Goal: Task Accomplishment & Management: Complete application form

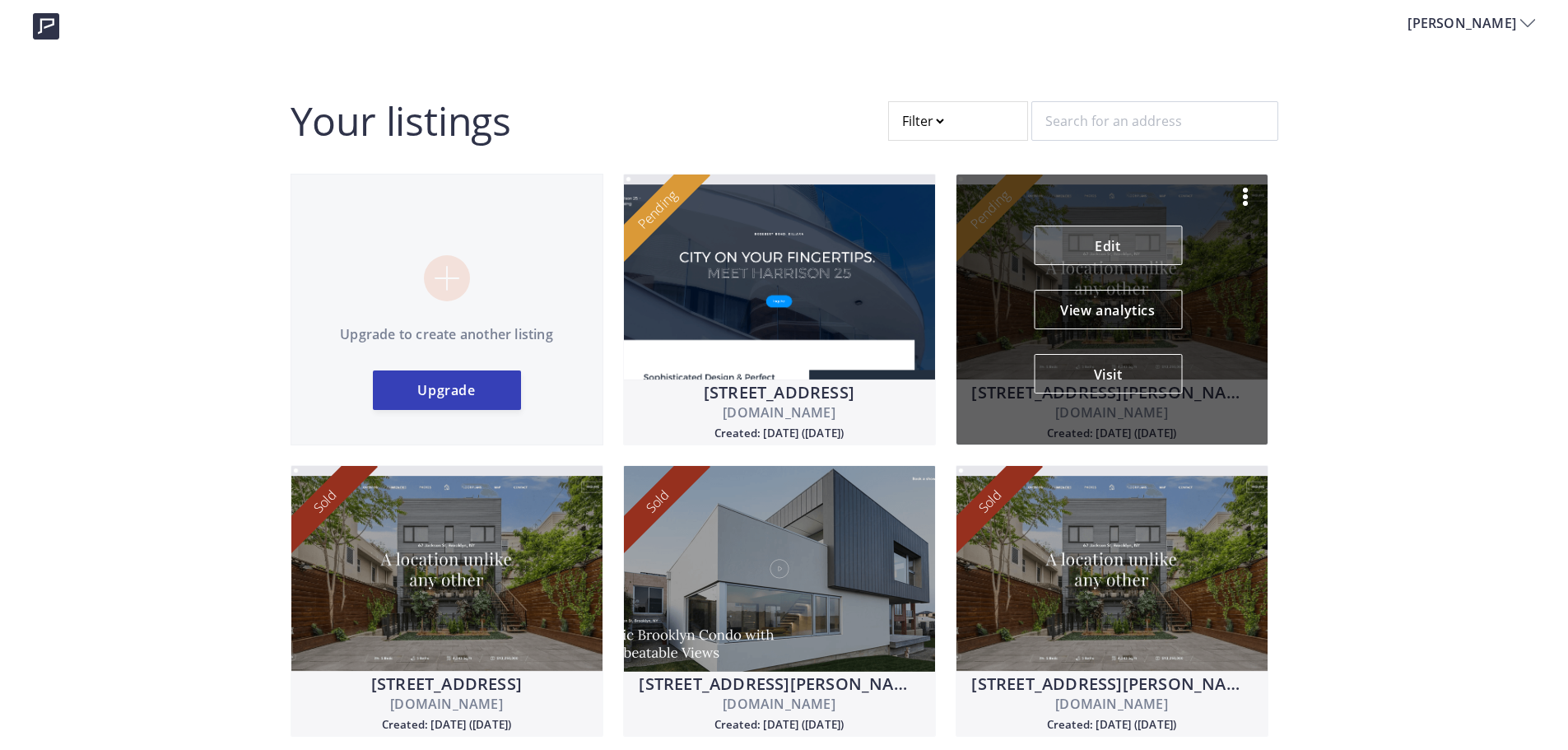
click at [1131, 242] on link "Edit" at bounding box center [1108, 245] width 148 height 40
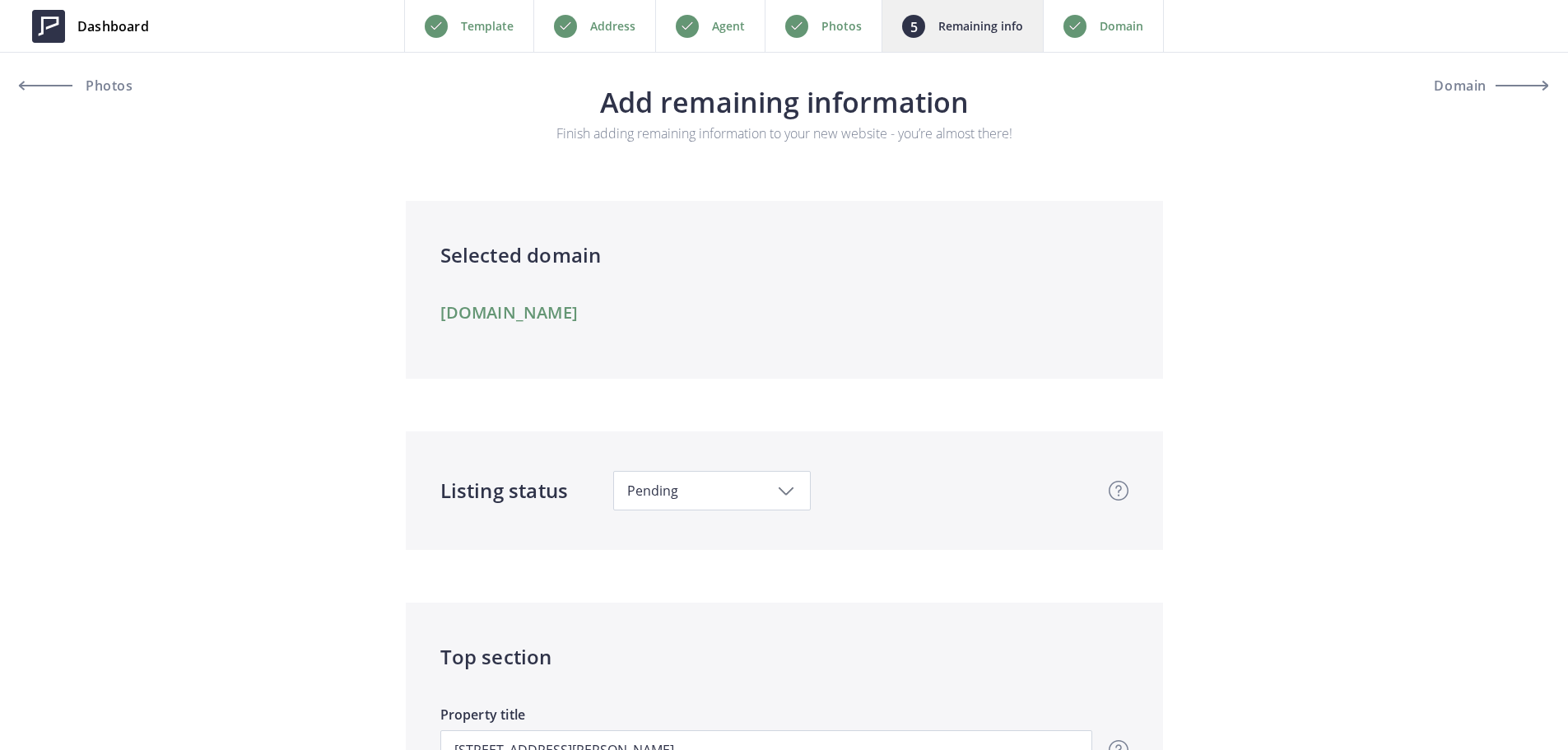
click at [769, 477] on div "Pending" at bounding box center [711, 491] width 198 height 40
click at [693, 691] on span "Sold" at bounding box center [718, 705] width 184 height 34
type input "689,000"
click at [1100, 23] on p "Domain" at bounding box center [1122, 26] width 43 height 20
